Goal: Register for event/course

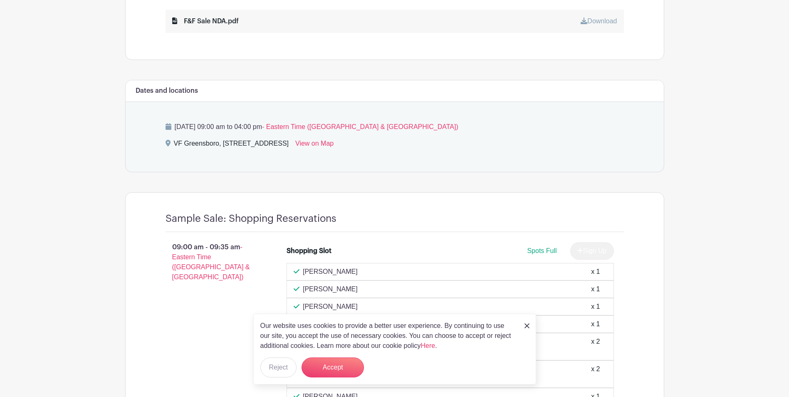
scroll to position [499, 0]
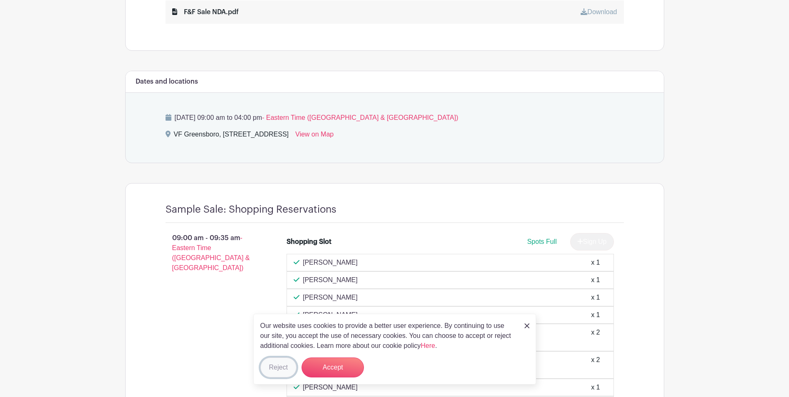
click at [290, 366] on button "Reject" at bounding box center [278, 367] width 36 height 20
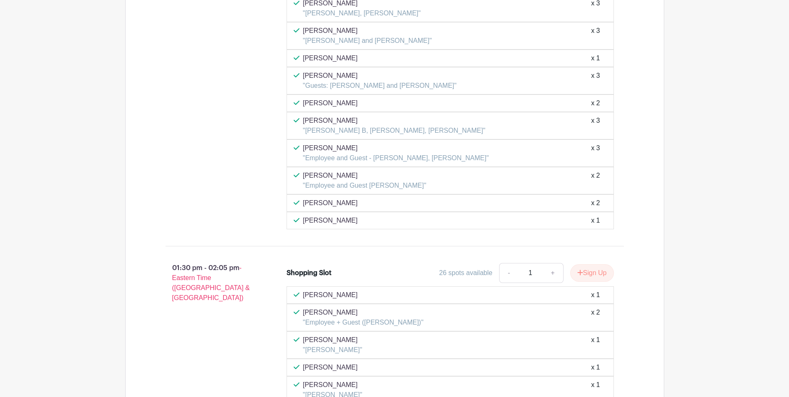
scroll to position [3618, 0]
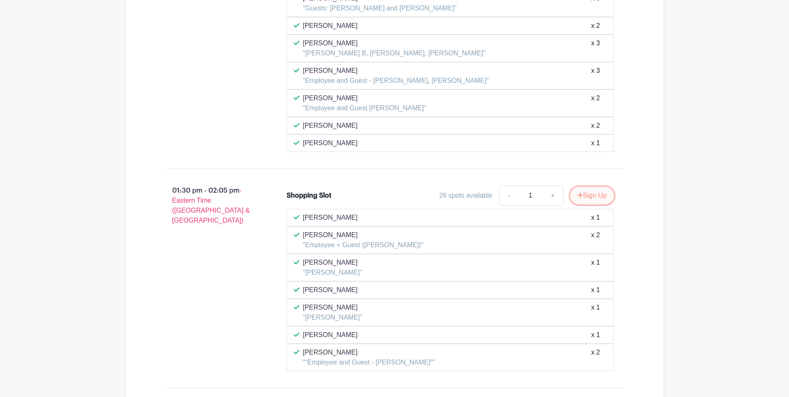
click at [578, 195] on icon "submit" at bounding box center [580, 195] width 6 height 7
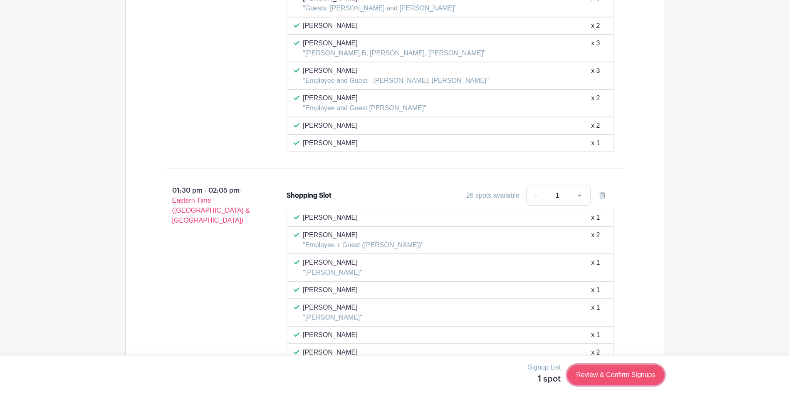
click at [611, 372] on link "Review & Confirm Signups" at bounding box center [615, 375] width 96 height 20
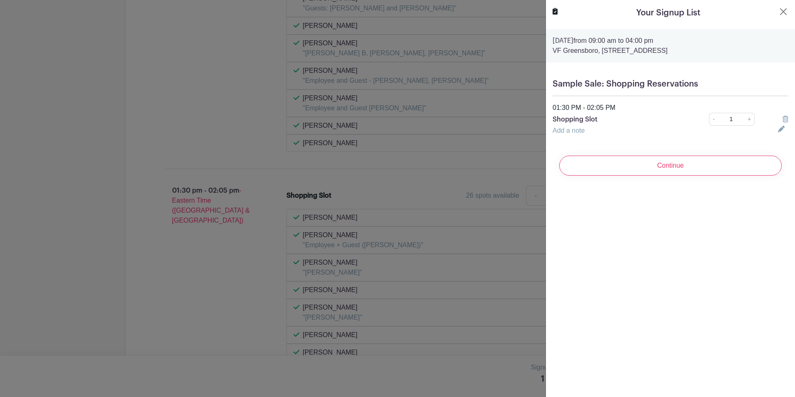
click at [584, 131] on link "Add a note" at bounding box center [569, 130] width 32 height 7
click at [570, 129] on input "text" at bounding box center [660, 136] width 215 height 20
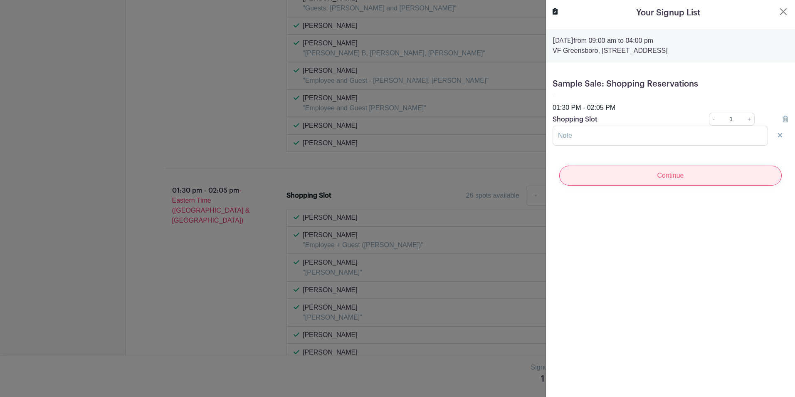
click at [632, 176] on input "Continue" at bounding box center [670, 176] width 223 height 20
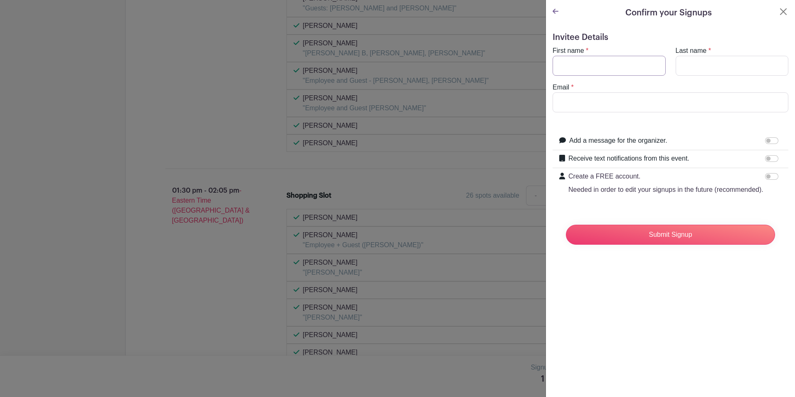
click at [607, 64] on input "First name" at bounding box center [609, 66] width 113 height 20
type input "[PERSON_NAME]"
type input "[EMAIL_ADDRESS][DOMAIN_NAME]"
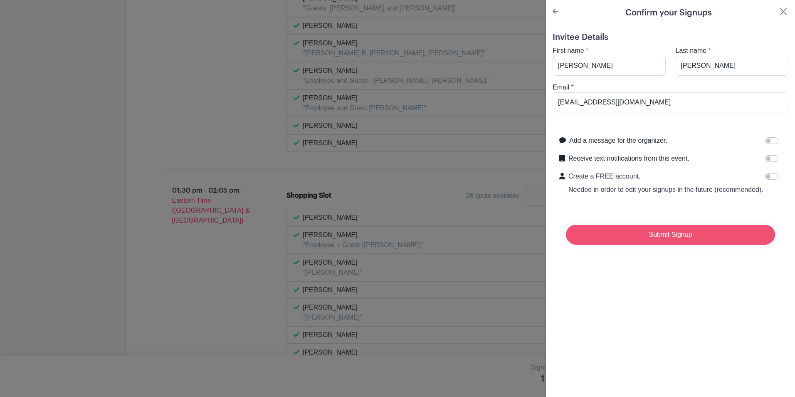
click at [665, 242] on input "Submit Signup" at bounding box center [670, 235] width 209 height 20
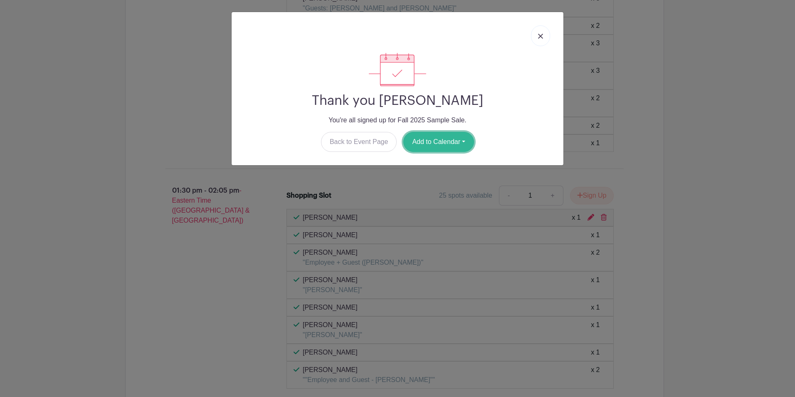
click at [425, 145] on button "Add to Calendar" at bounding box center [438, 142] width 71 height 20
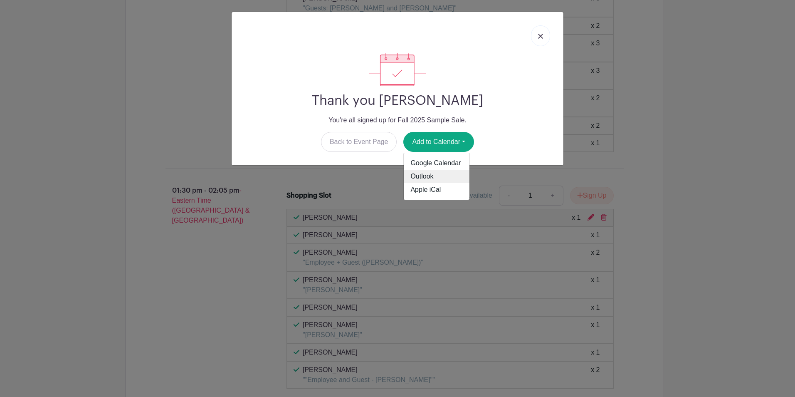
click at [439, 178] on link "Outlook" at bounding box center [437, 176] width 66 height 13
click at [541, 35] on img at bounding box center [540, 36] width 5 height 5
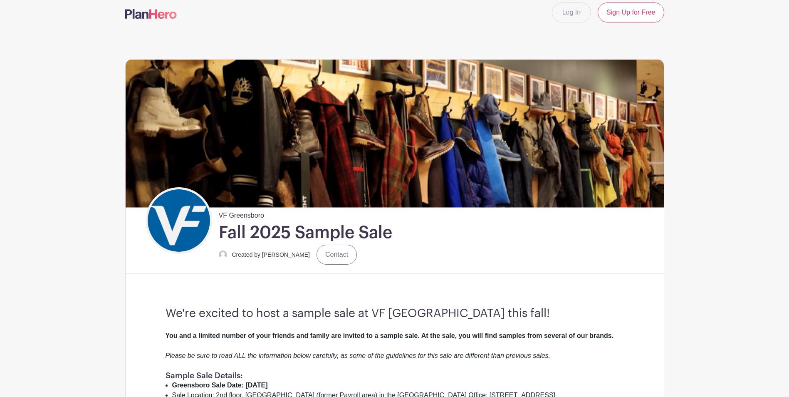
scroll to position [0, 0]
